Goal: Task Accomplishment & Management: Use online tool/utility

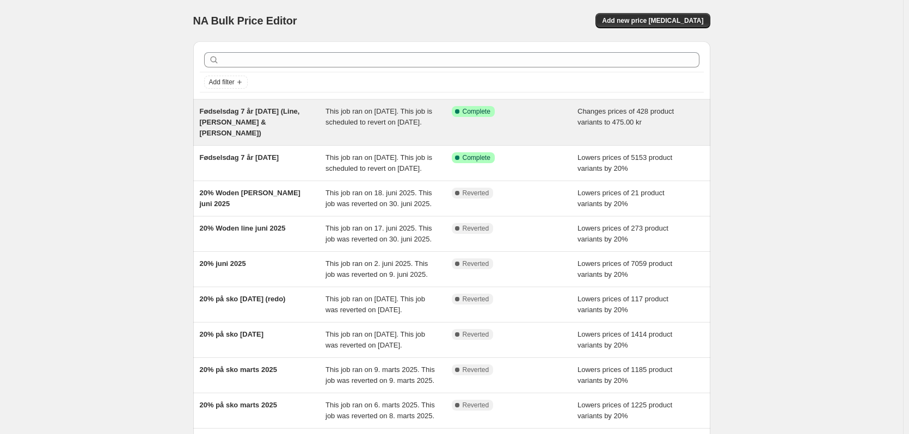
click at [252, 118] on span "Fødselsdag 7 år [DATE] (Line, [PERSON_NAME] & [PERSON_NAME])" at bounding box center [250, 122] width 100 height 30
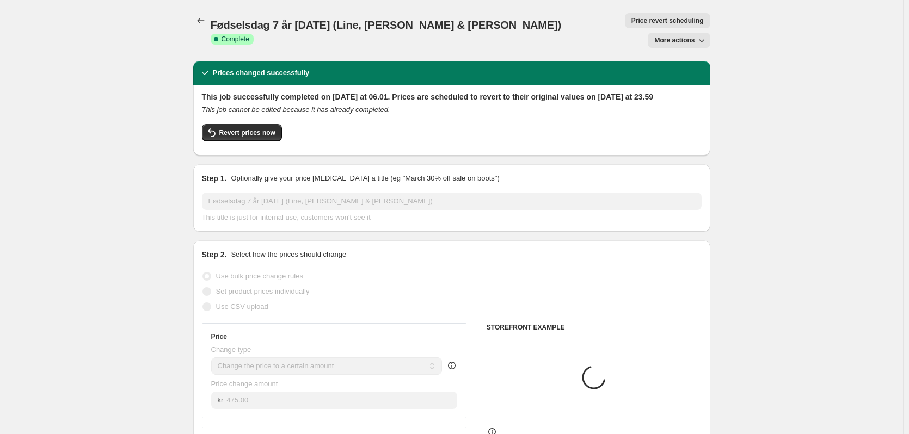
select select "collection"
click at [684, 36] on span "More actions" at bounding box center [674, 40] width 40 height 9
click at [687, 33] on button "More actions" at bounding box center [678, 40] width 62 height 15
click at [631, 18] on span "Price revert scheduling" at bounding box center [667, 20] width 72 height 9
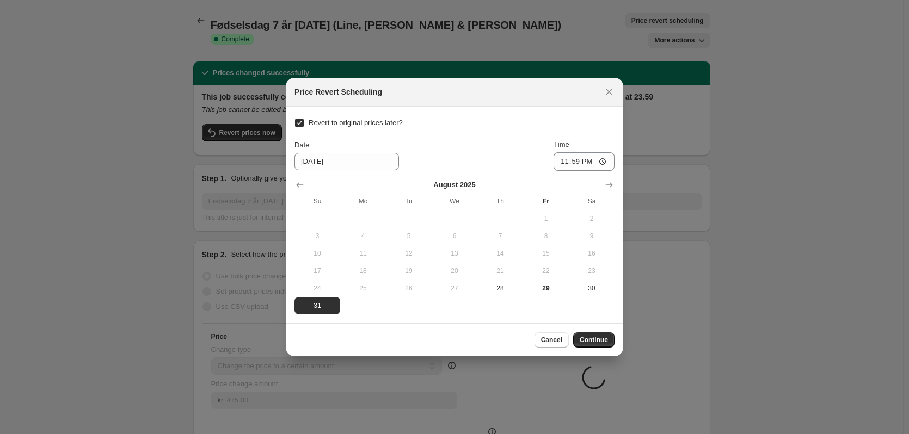
click at [302, 122] on input "Revert to original prices later?" at bounding box center [299, 123] width 9 height 9
checkbox input "false"
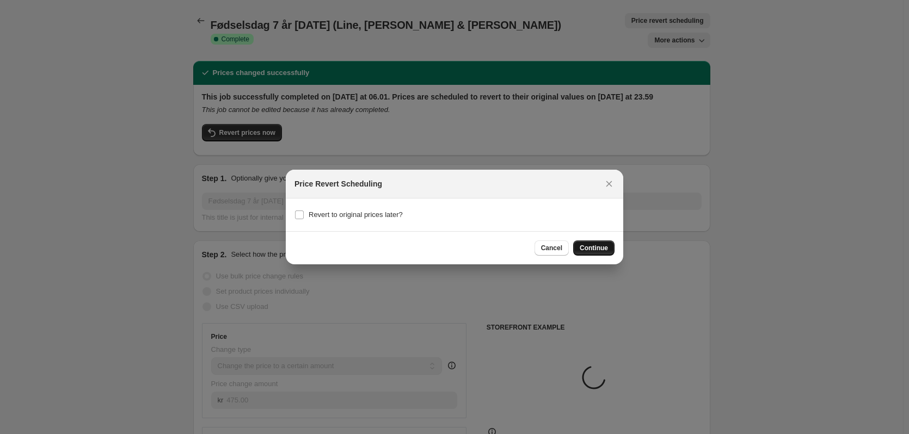
click at [601, 248] on span "Continue" at bounding box center [593, 248] width 28 height 9
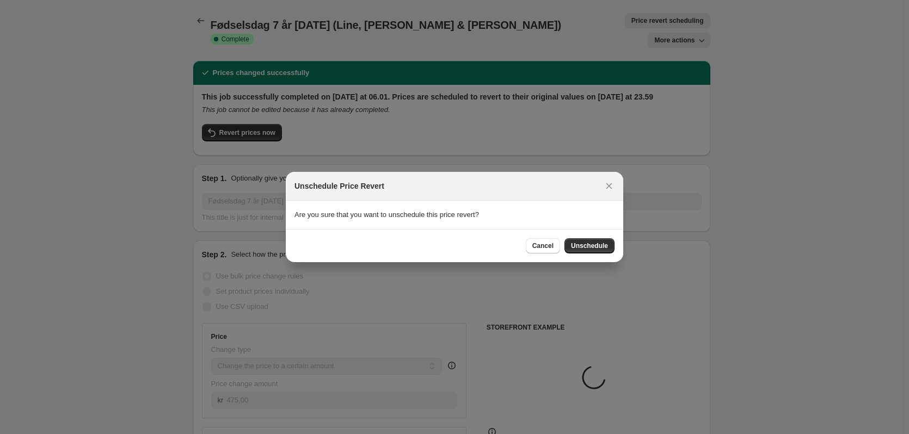
click at [601, 248] on span "Unschedule" at bounding box center [589, 246] width 37 height 9
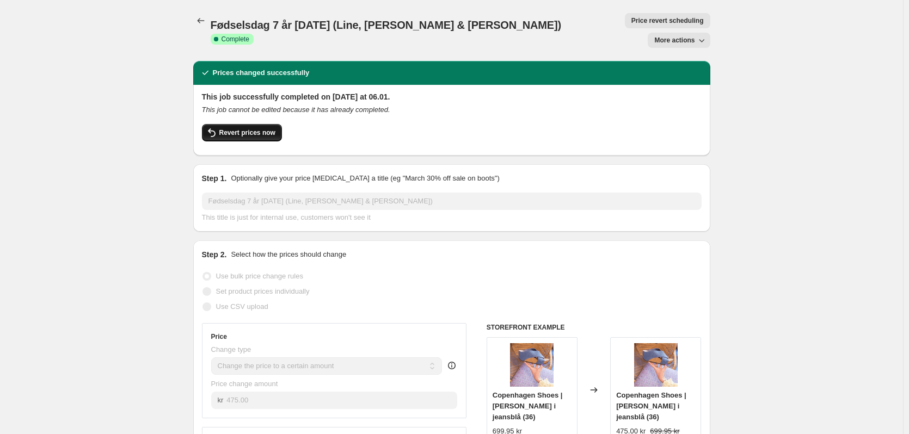
click at [233, 124] on button "Revert prices now" at bounding box center [242, 132] width 80 height 17
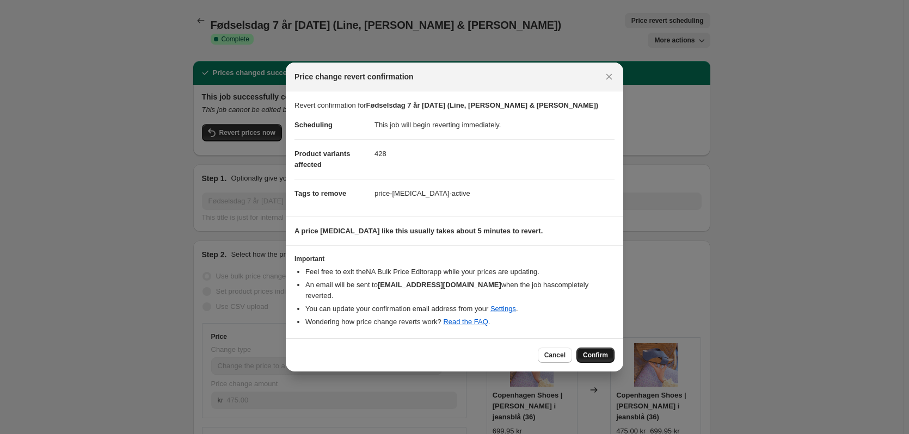
click at [599, 348] on button "Confirm" at bounding box center [595, 355] width 38 height 15
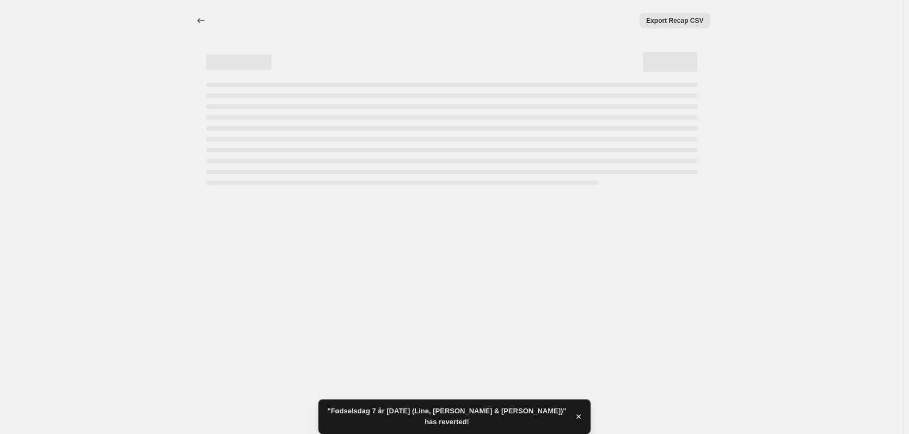
select select "collection"
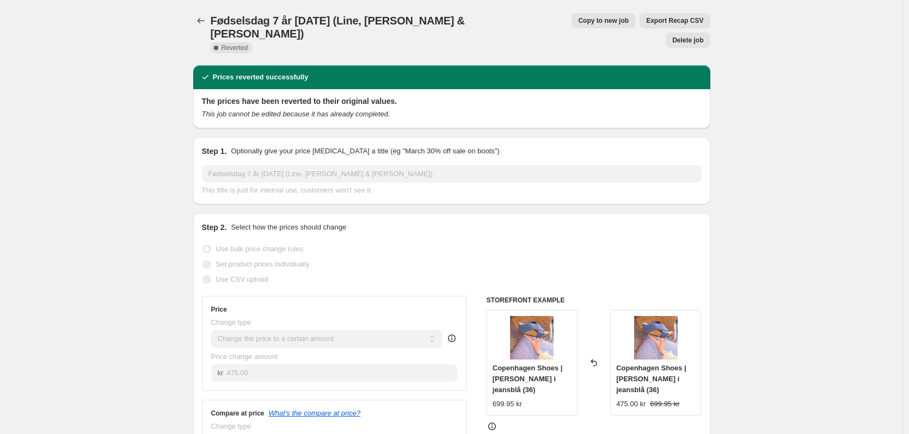
click at [578, 20] on span "Copy to new job" at bounding box center [603, 20] width 51 height 9
select select "collection"
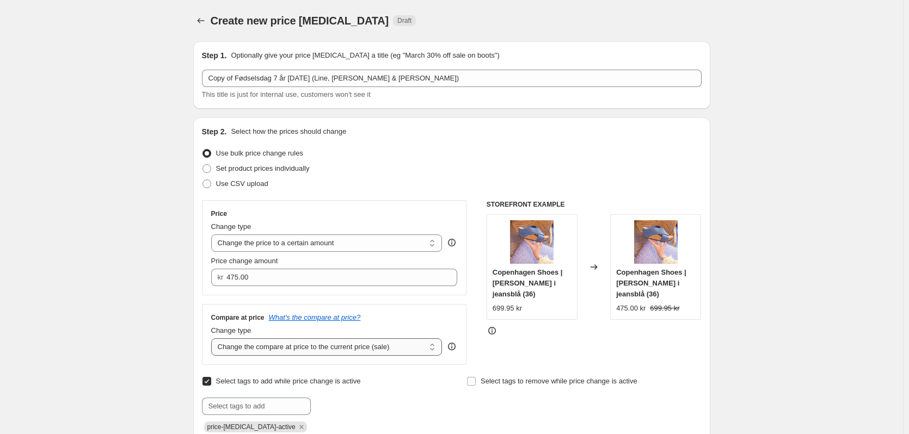
click at [377, 348] on select "Change the compare at price to the current price (sale) Change the compare at p…" at bounding box center [326, 346] width 231 height 17
click at [213, 339] on select "Change the compare at price to the current price (sale) Change the compare at p…" at bounding box center [326, 346] width 231 height 17
click at [354, 348] on select "Change the compare at price to the current price (sale) Change the compare at p…" at bounding box center [326, 346] width 231 height 17
click at [213, 339] on select "Change the compare at price to the current price (sale) Change the compare at p…" at bounding box center [326, 346] width 231 height 17
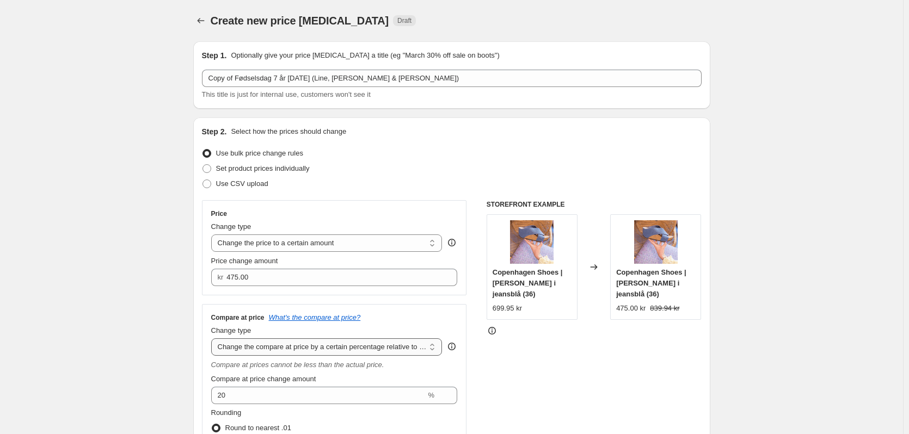
click at [347, 341] on select "Change the compare at price to the current price (sale) Change the compare at p…" at bounding box center [326, 346] width 231 height 17
select select "bp"
click at [213, 339] on select "Change the compare at price to the current price (sale) Change the compare at p…" at bounding box center [326, 346] width 231 height 17
type input "12.00"
click at [398, 348] on select "Change the compare at price to the current price (sale) Change the compare at p…" at bounding box center [326, 346] width 231 height 17
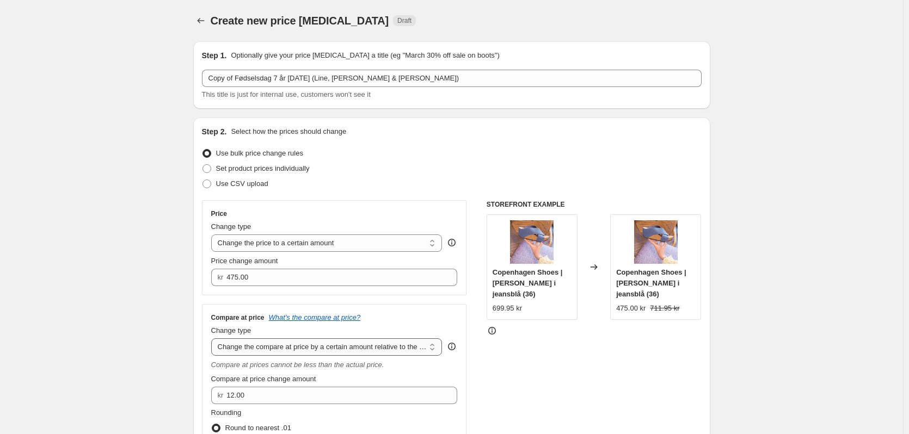
select select "percentage"
click at [213, 339] on select "Change the compare at price to the current price (sale) Change the compare at p…" at bounding box center [326, 346] width 231 height 17
type input "-15"
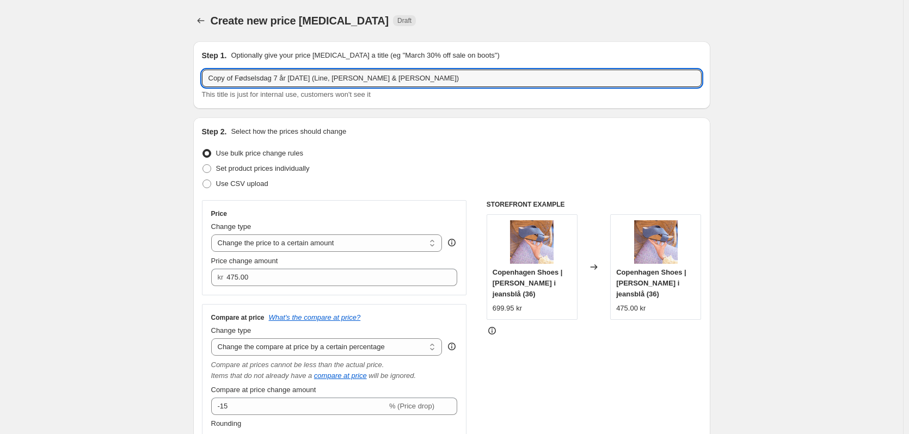
drag, startPoint x: 237, startPoint y: 78, endPoint x: 162, endPoint y: 72, distance: 75.9
click at [382, 76] on input "Fødselsdag 7 år [DATE] (Line, [PERSON_NAME] & [PERSON_NAME])" at bounding box center [451, 78] width 499 height 17
click at [298, 81] on input "Fødselsdag 7 år [DATE] (Line, [PERSON_NAME] & [PERSON_NAME])" at bounding box center [451, 78] width 499 height 17
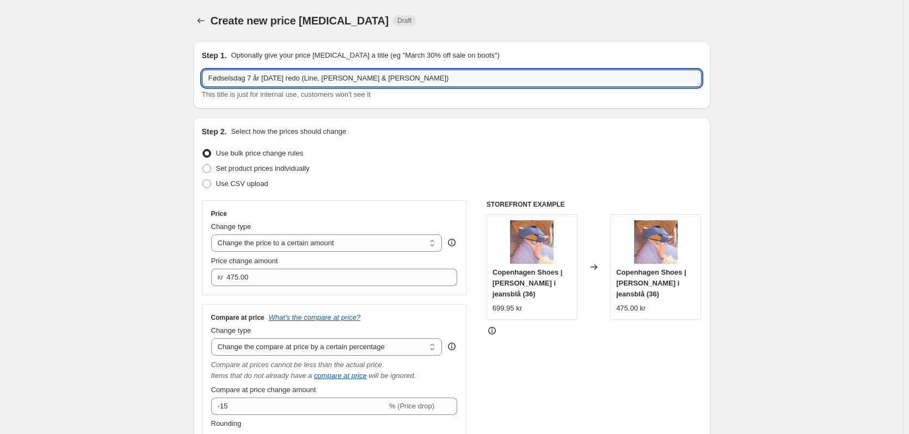
drag, startPoint x: 318, startPoint y: 77, endPoint x: 305, endPoint y: 82, distance: 13.9
click at [305, 82] on input "Fødselsdag 7 år [DATE] redo (Line, [PERSON_NAME] & [PERSON_NAME])" at bounding box center [451, 78] width 499 height 17
click at [226, 77] on input "Redo Fødselsdag 7 år [DATE] (Line, [PERSON_NAME] & [PERSON_NAME])" at bounding box center [451, 78] width 499 height 17
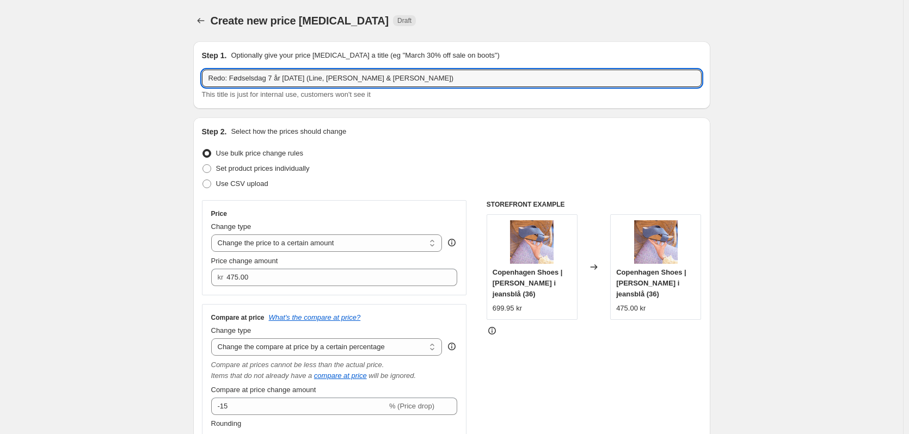
type input "Redo: Fødselsdag 7 år [DATE] (Line, [PERSON_NAME] & [PERSON_NAME])"
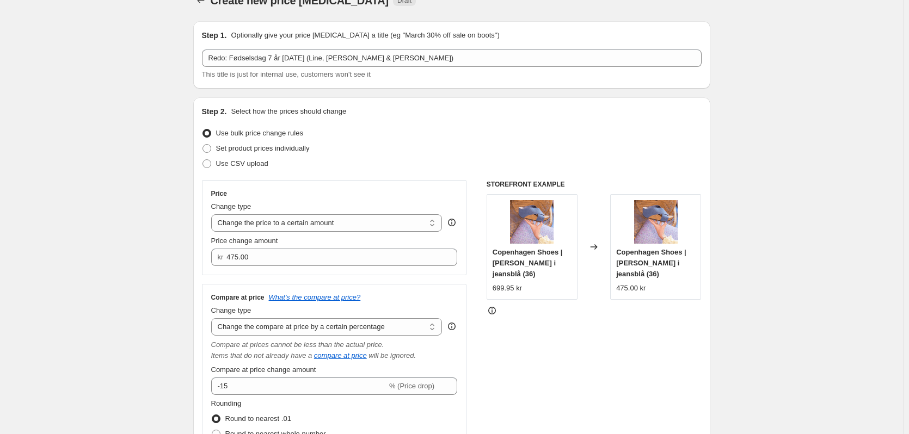
scroll to position [54, 0]
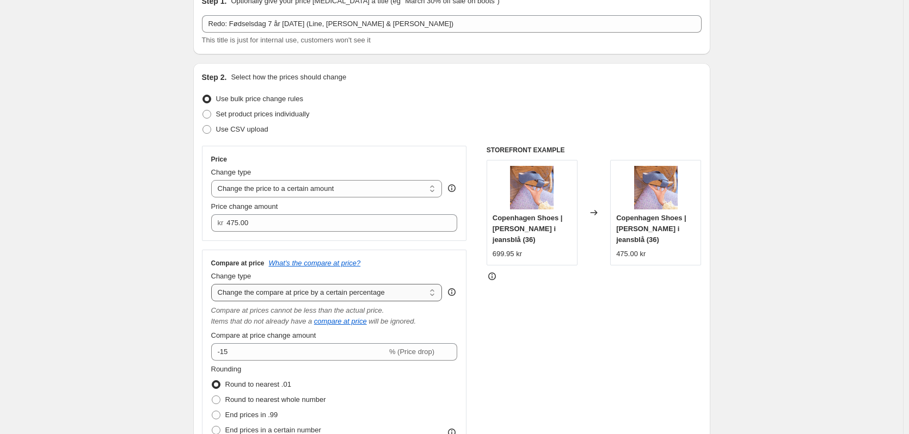
click at [323, 292] on select "Change the compare at price to the current price (sale) Change the compare at p…" at bounding box center [326, 292] width 231 height 17
select select "ep"
click at [213, 285] on select "Change the compare at price to the current price (sale) Change the compare at p…" at bounding box center [326, 292] width 231 height 17
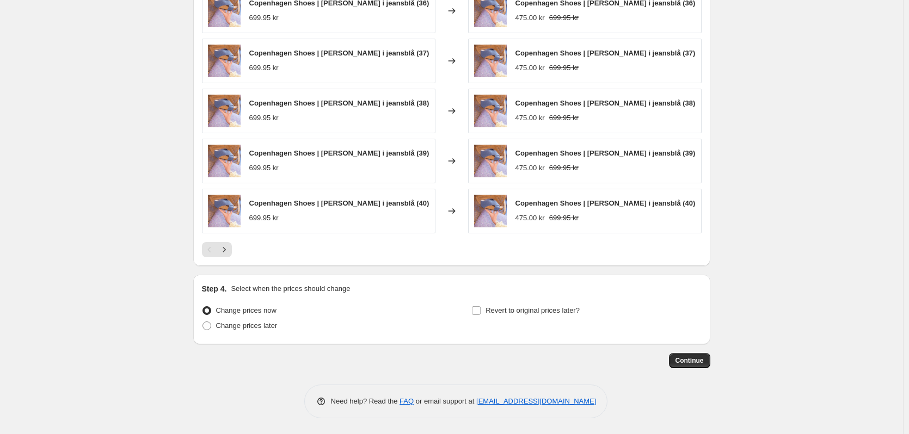
scroll to position [736, 0]
click at [486, 312] on label "Revert to original prices later?" at bounding box center [525, 309] width 108 height 15
click at [480, 312] on input "Revert to original prices later?" at bounding box center [476, 310] width 9 height 9
checkbox input "true"
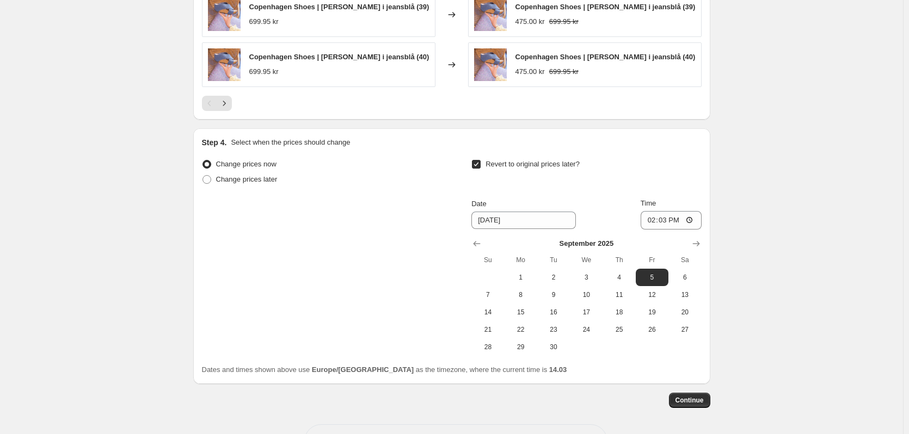
scroll to position [899, 0]
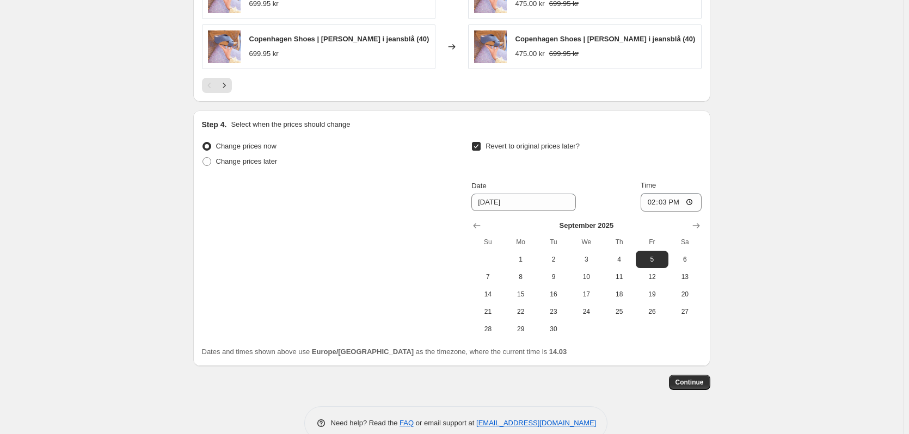
click at [467, 226] on div "[DATE] Su Mo Tu We Th Fr Sa 1 2 3 4 5 6 7 8 9 10 11 12 13 14 15 16 17 18 19 20 …" at bounding box center [581, 275] width 238 height 126
click at [473, 225] on button "Show previous month, August 2025" at bounding box center [476, 225] width 15 height 15
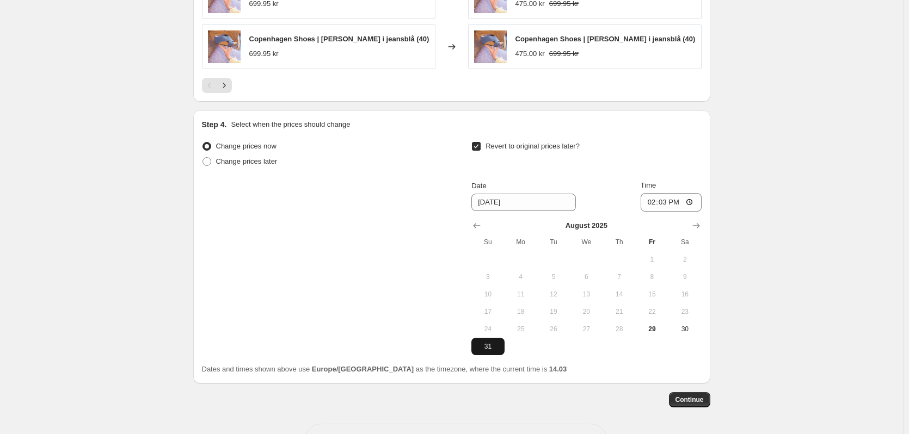
click at [491, 344] on span "31" at bounding box center [487, 346] width 24 height 9
type input "[DATE]"
click at [669, 207] on input "14:03" at bounding box center [670, 202] width 61 height 18
type input "23:59"
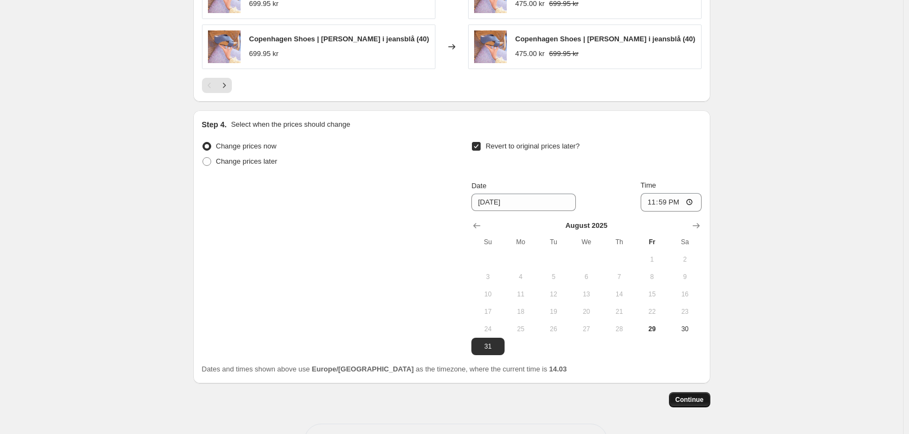
click at [690, 404] on span "Continue" at bounding box center [689, 400] width 28 height 9
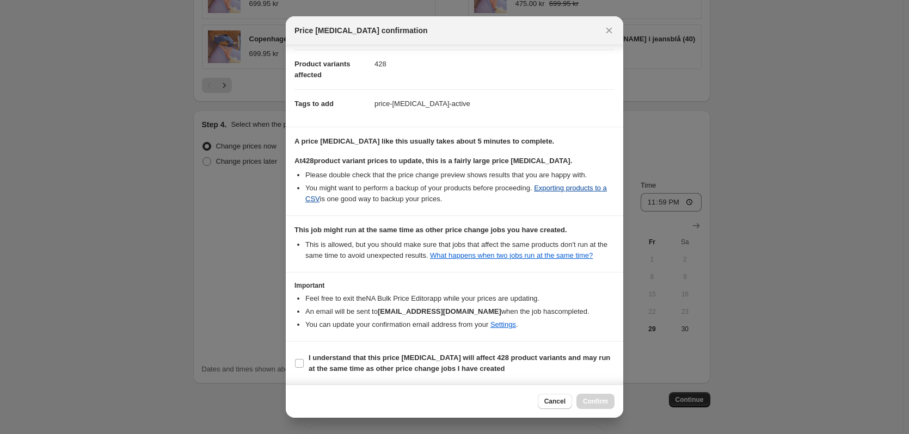
scroll to position [123, 0]
click at [299, 365] on input "I understand that this price [MEDICAL_DATA] will affect 428 product variants an…" at bounding box center [299, 363] width 9 height 9
checkbox input "true"
click at [600, 404] on span "Confirm" at bounding box center [595, 401] width 25 height 9
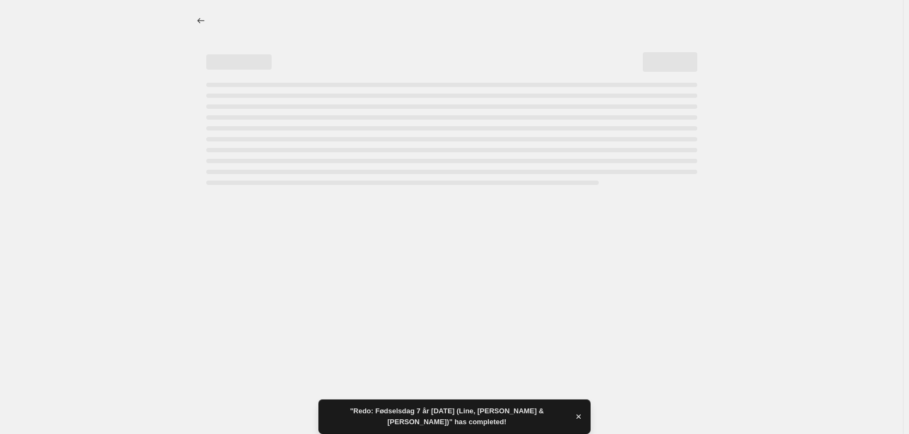
select select "collection"
